Goal: Task Accomplishment & Management: Manage account settings

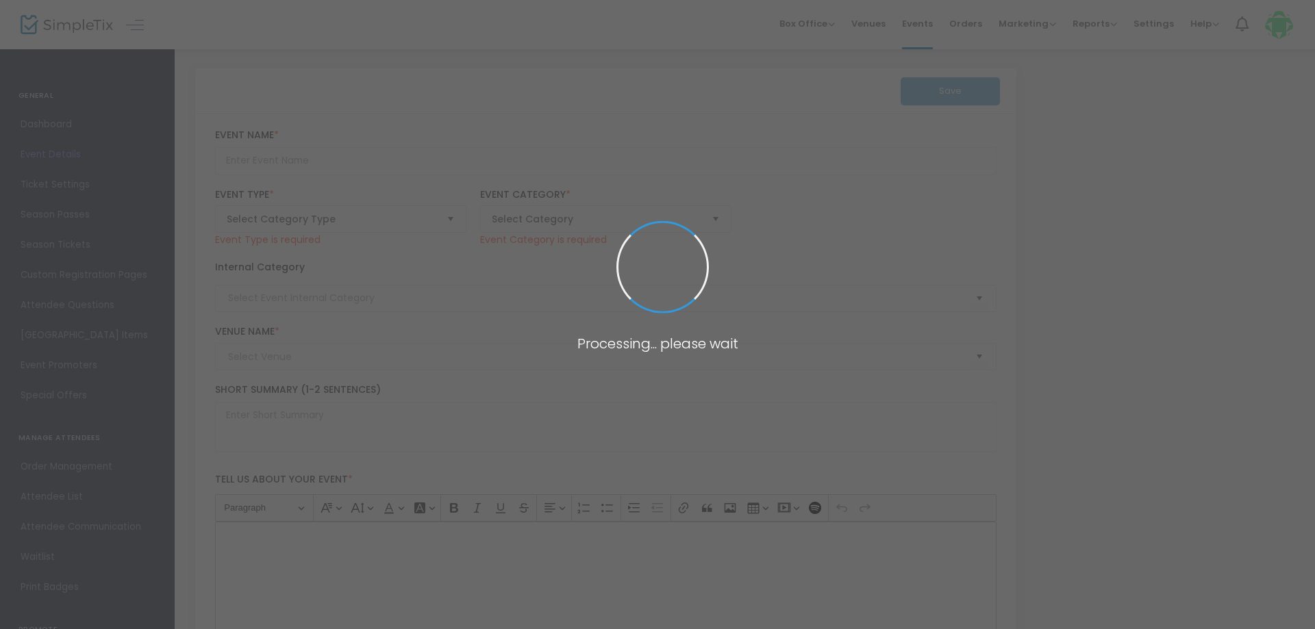
type input "State of [GEOGRAPHIC_DATA] - 2025 Annual Meeting"
type textarea "Join fellow Boiseans for an in depth look at the successes and challenges our c…"
type input "Get Tickets Now!"
type input "The [GEOGRAPHIC_DATA]"
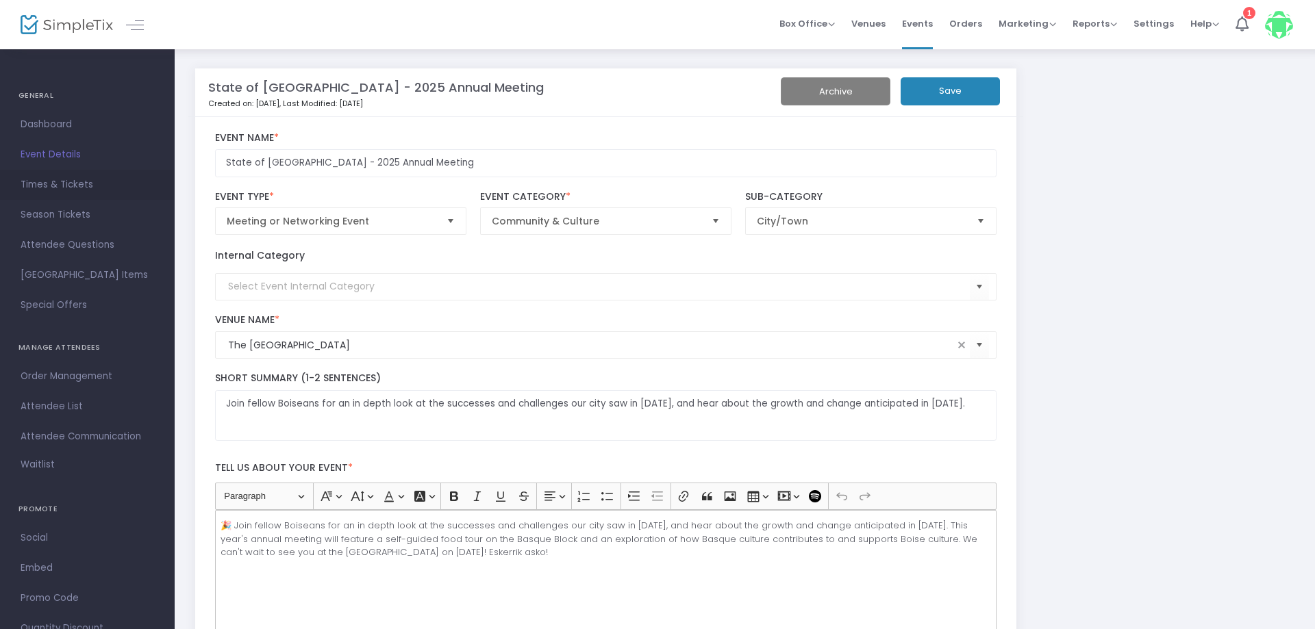
click at [52, 183] on span "Times & Tickets" at bounding box center [88, 185] width 134 height 18
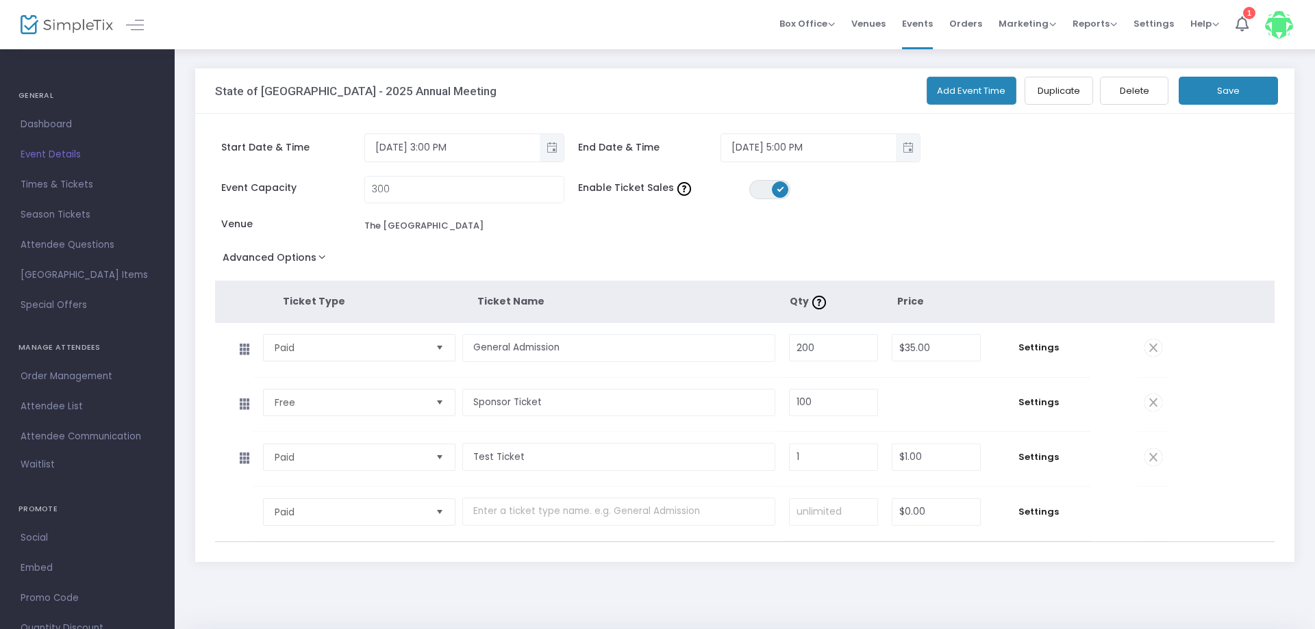
scroll to position [53, 0]
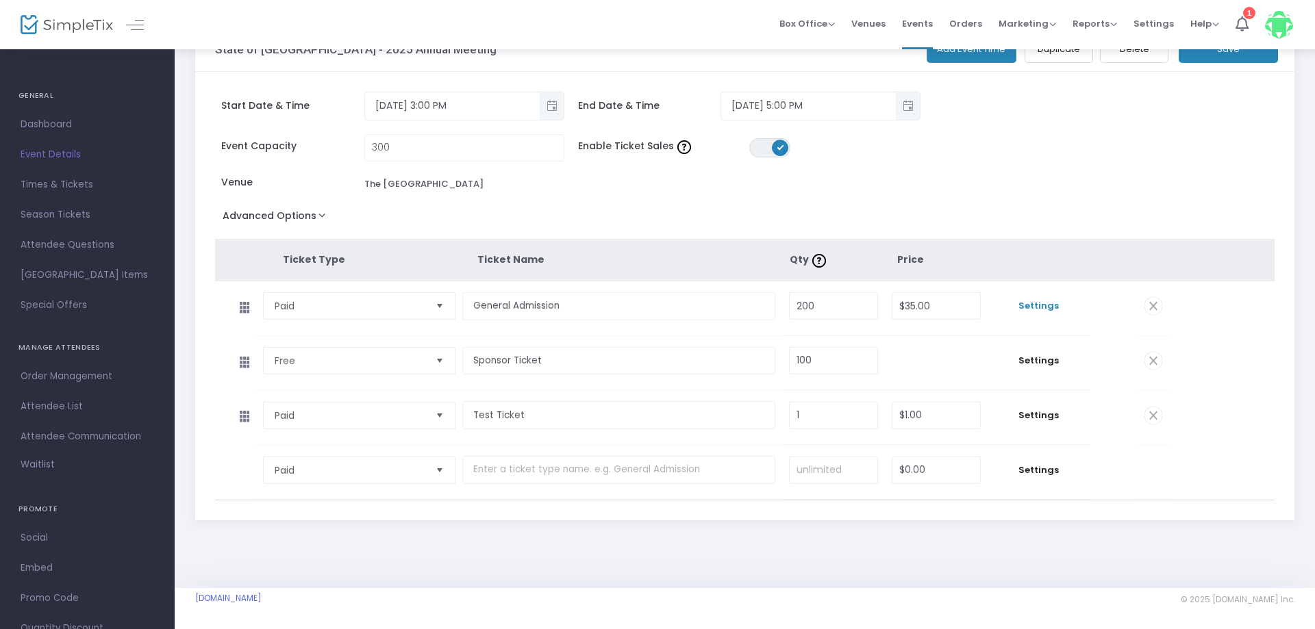
click at [1057, 299] on span "Settings" at bounding box center [1039, 306] width 89 height 14
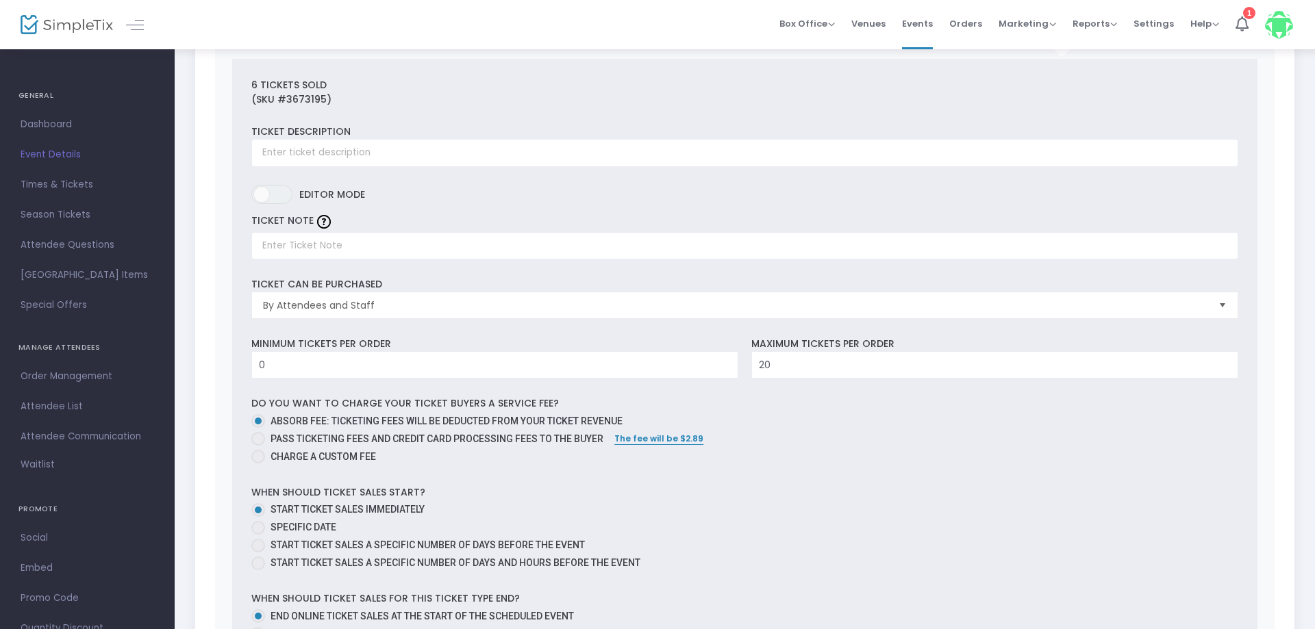
scroll to position [403, 0]
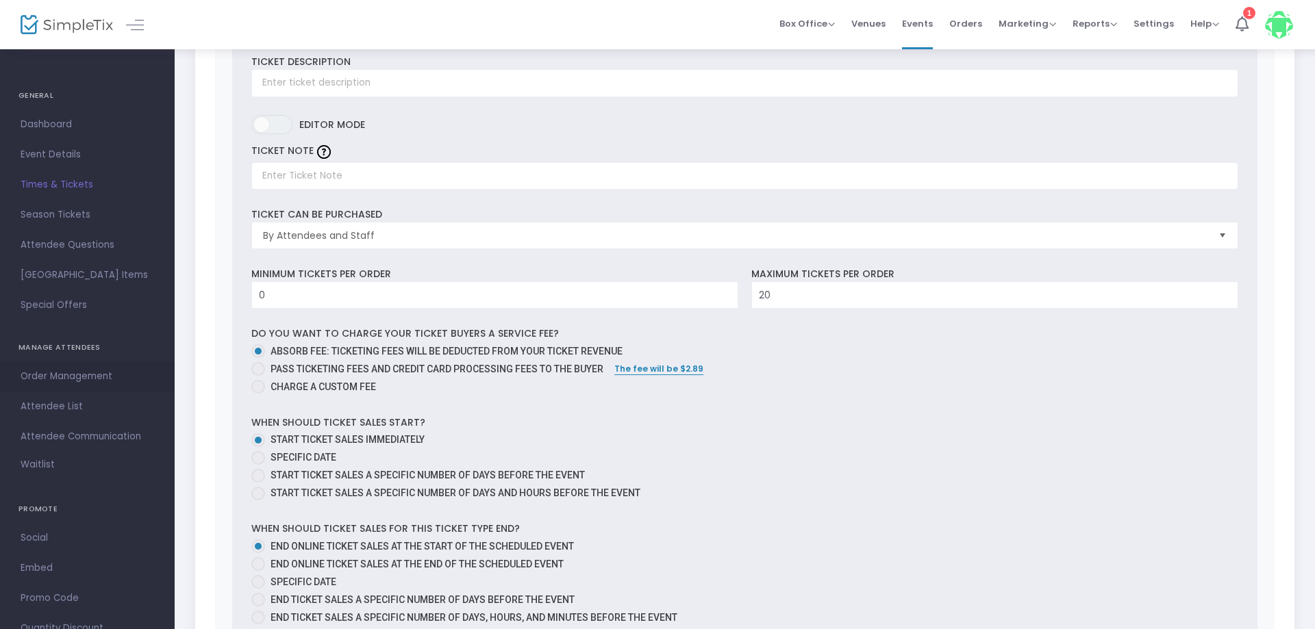
click at [41, 377] on span "Order Management" at bounding box center [88, 377] width 134 height 18
